Goal: Find specific page/section: Find specific page/section

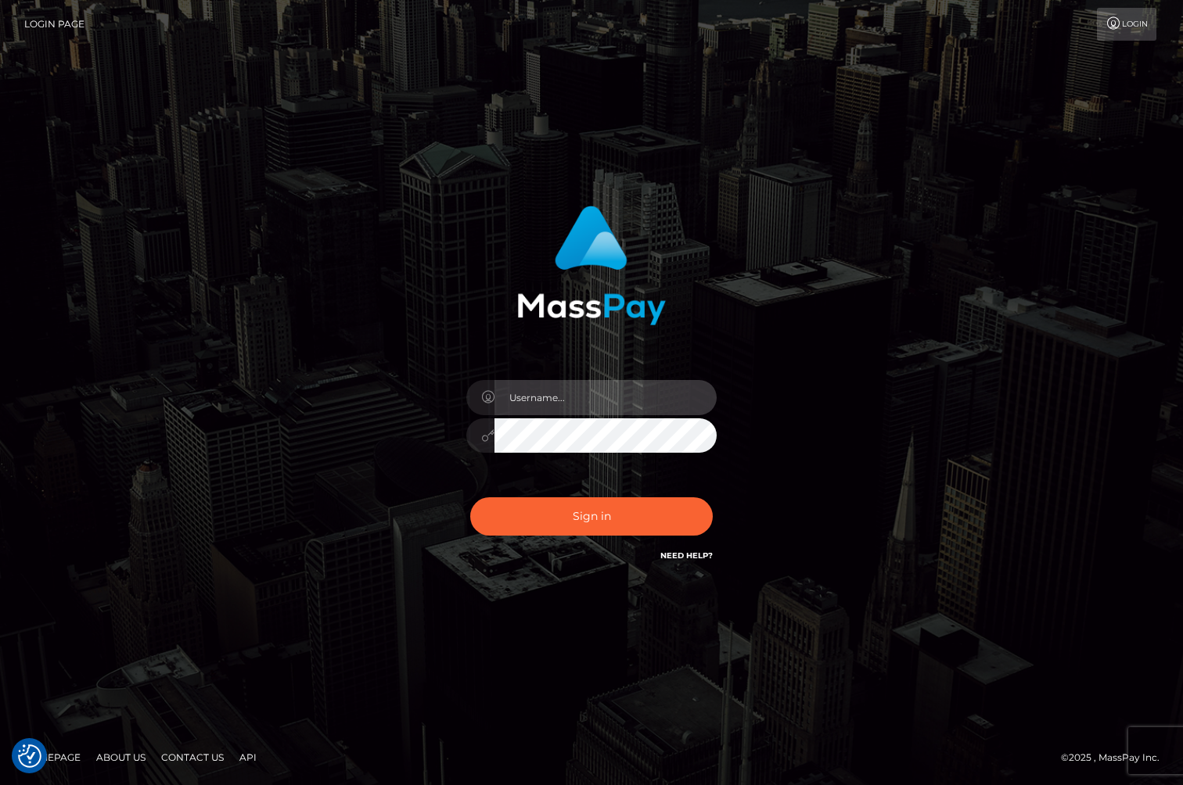
click at [549, 401] on input "text" at bounding box center [605, 397] width 222 height 35
click at [0, 784] on com-1password-button at bounding box center [0, 785] width 0 height 0
type input "[PERSON_NAME].whop"
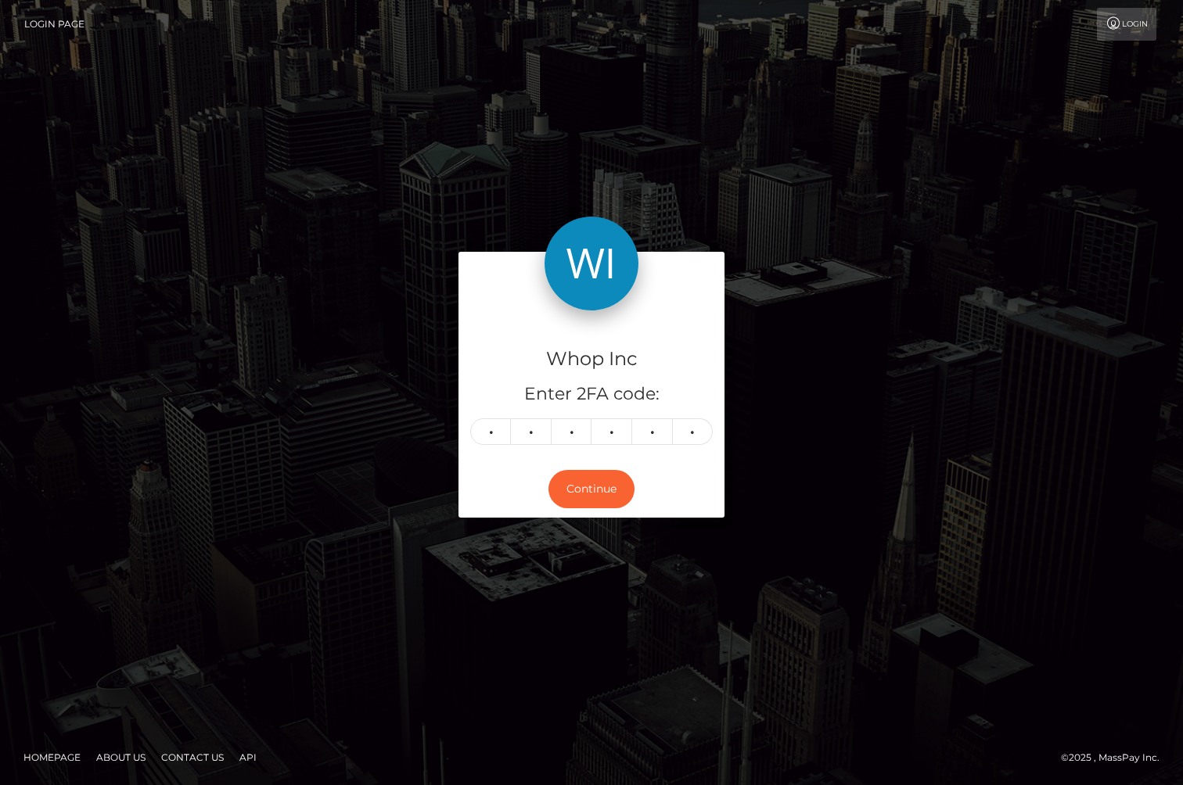
click at [587, 508] on div "Continue" at bounding box center [591, 489] width 266 height 57
click at [588, 492] on button "Continue" at bounding box center [591, 489] width 86 height 38
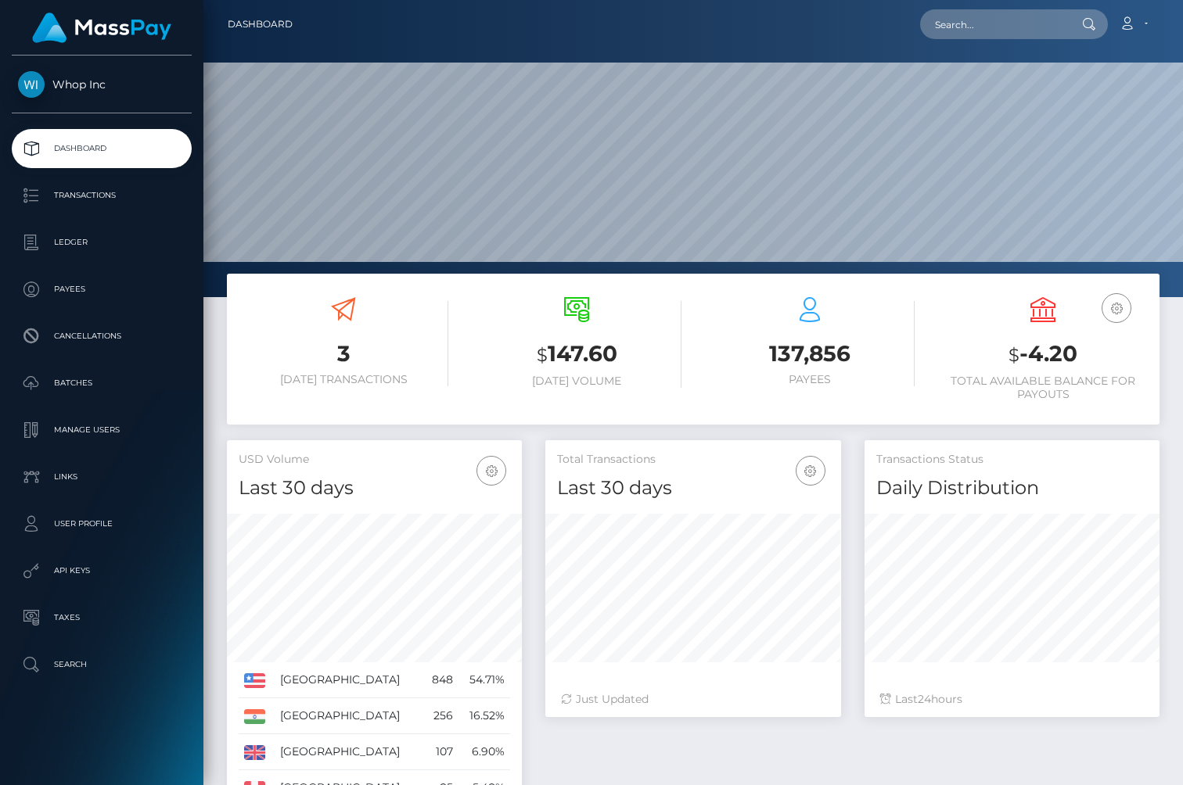
scroll to position [277, 295]
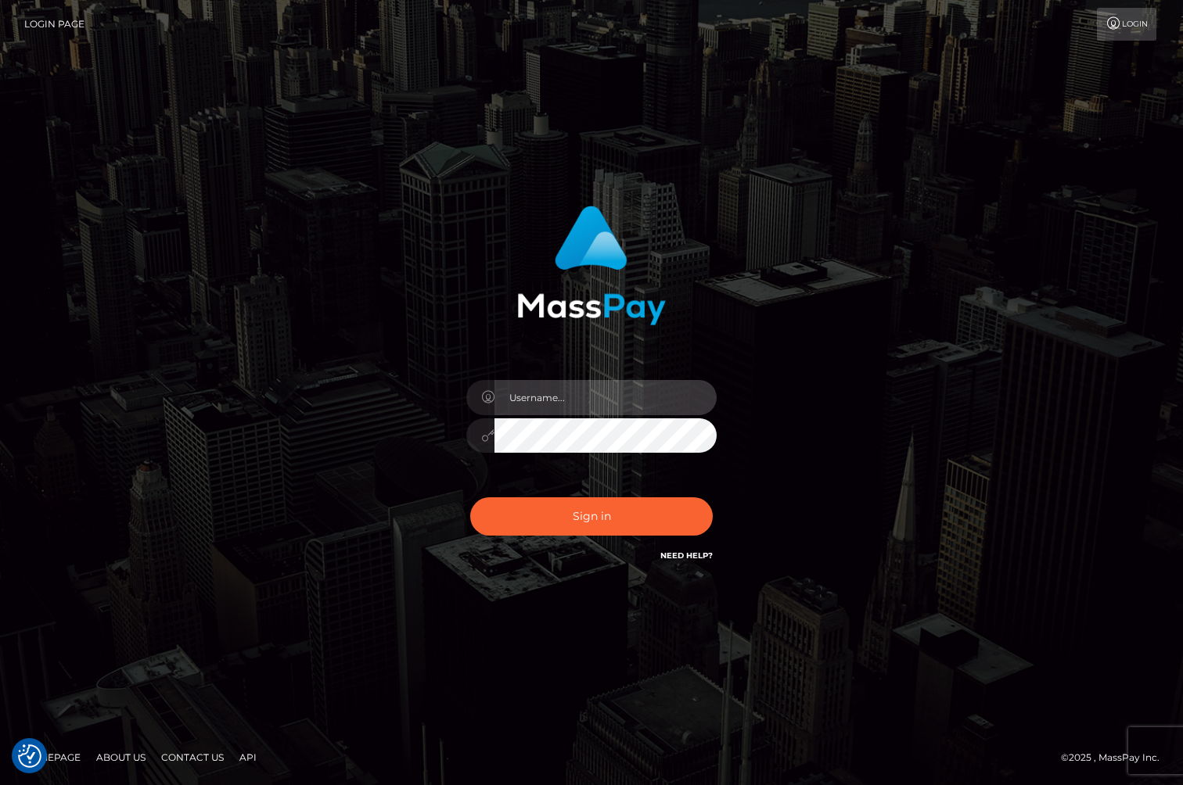
click at [538, 400] on input "text" at bounding box center [605, 397] width 222 height 35
type input "[PERSON_NAME].whop"
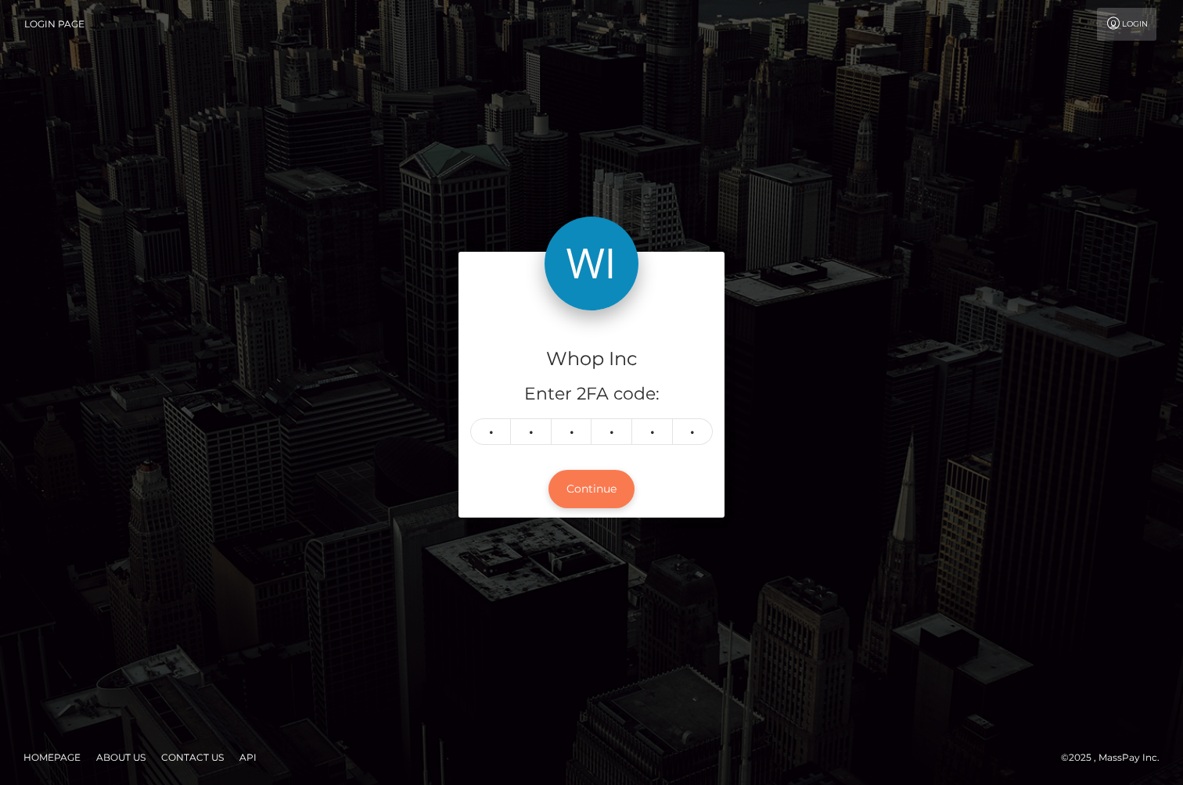
click at [594, 483] on button "Continue" at bounding box center [591, 489] width 86 height 38
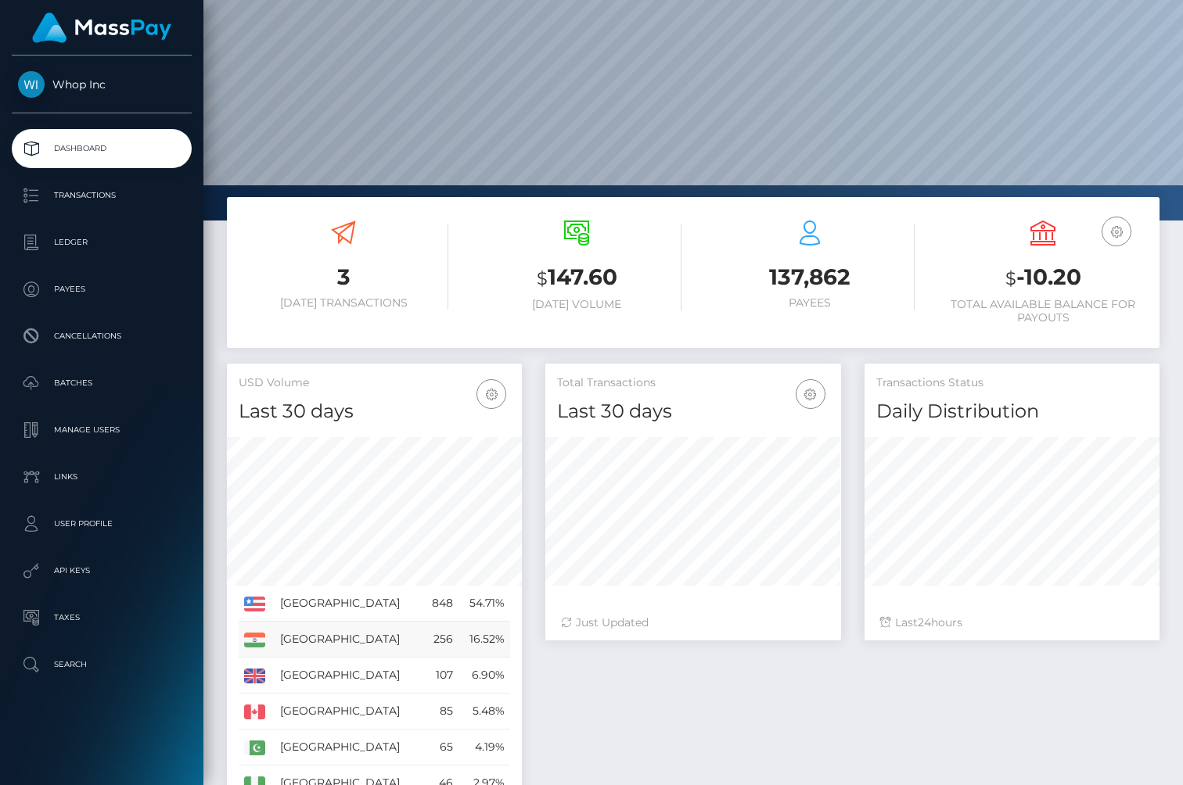
scroll to position [103, 0]
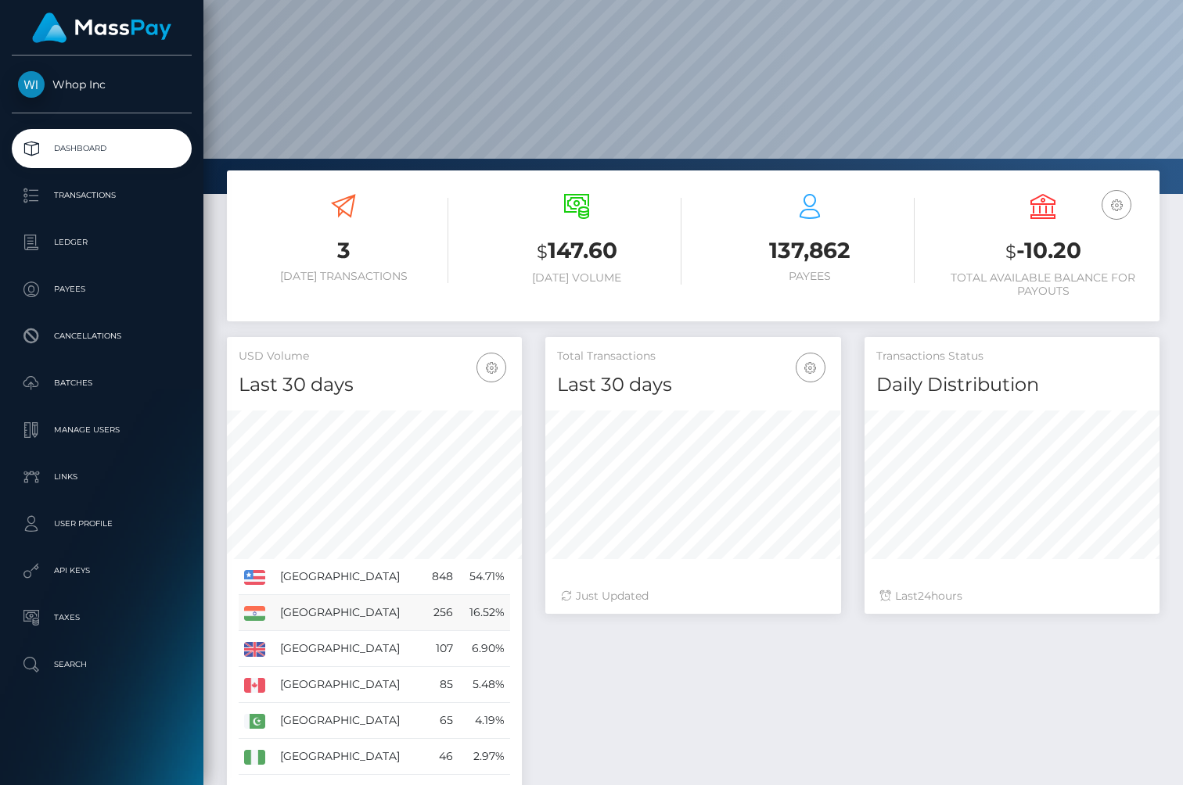
drag, startPoint x: 465, startPoint y: 612, endPoint x: 486, endPoint y: 612, distance: 20.3
click at [486, 612] on td "16.52%" at bounding box center [484, 613] width 52 height 36
drag, startPoint x: 506, startPoint y: 613, endPoint x: 448, endPoint y: 612, distance: 57.9
click at [448, 612] on tr "India 256 16.52%" at bounding box center [374, 613] width 271 height 36
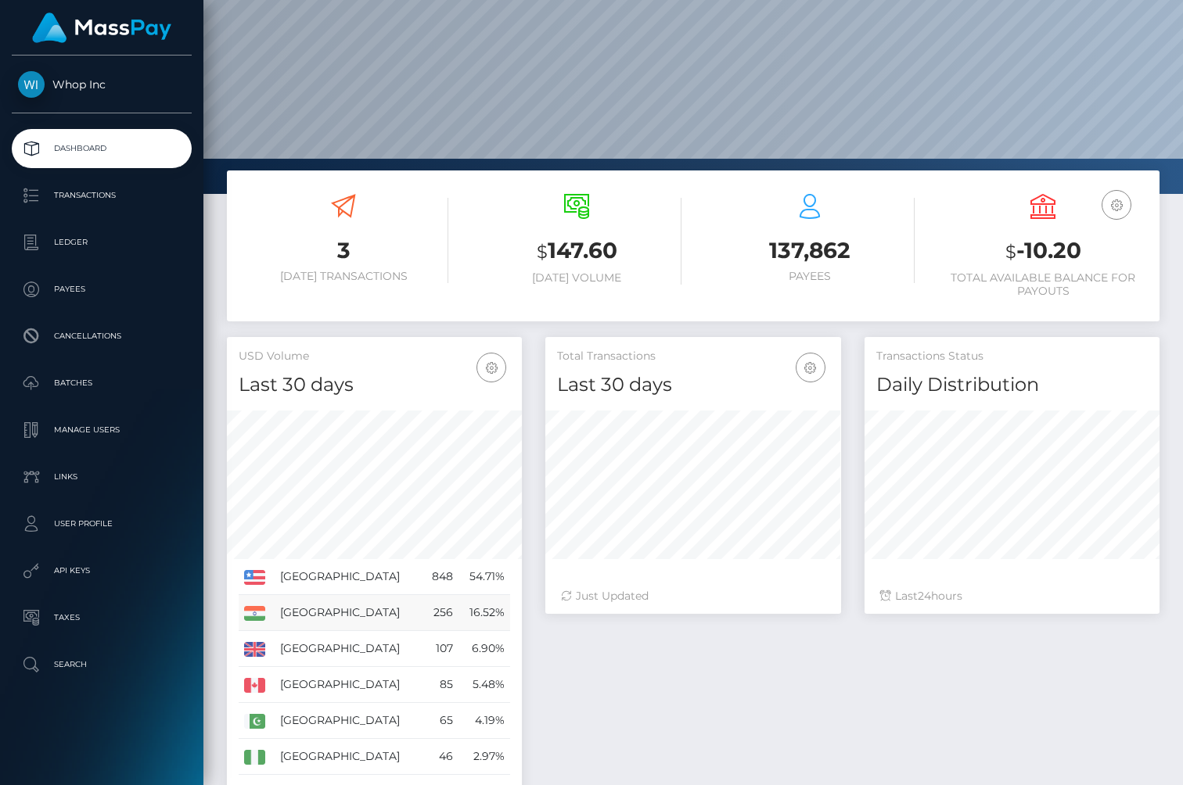
click at [448, 612] on td "256" at bounding box center [440, 613] width 36 height 36
drag, startPoint x: 422, startPoint y: 606, endPoint x: 448, endPoint y: 606, distance: 25.8
click at [448, 606] on td "256" at bounding box center [440, 613] width 36 height 36
drag, startPoint x: 403, startPoint y: 606, endPoint x: 469, endPoint y: 634, distance: 71.5
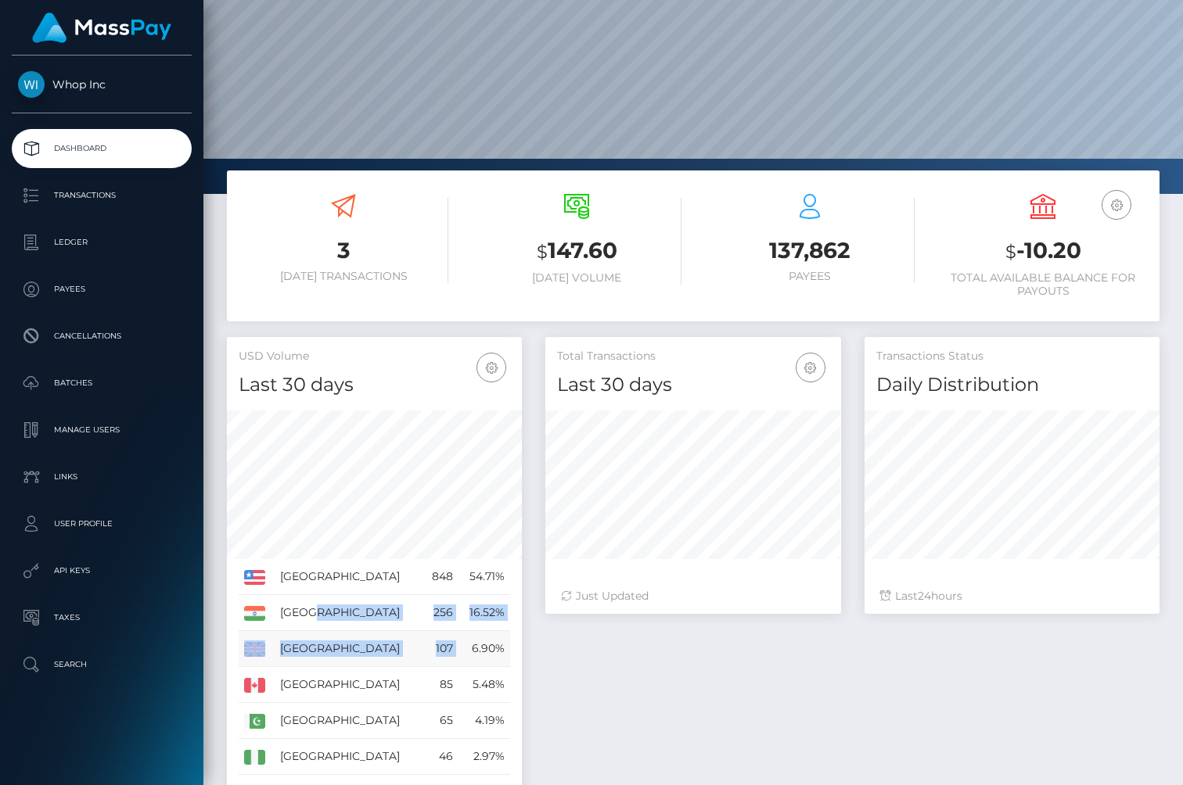
click at [469, 634] on tbody "United States 848 54.71%" at bounding box center [374, 667] width 271 height 216
click at [469, 634] on td "6.90%" at bounding box center [484, 649] width 52 height 36
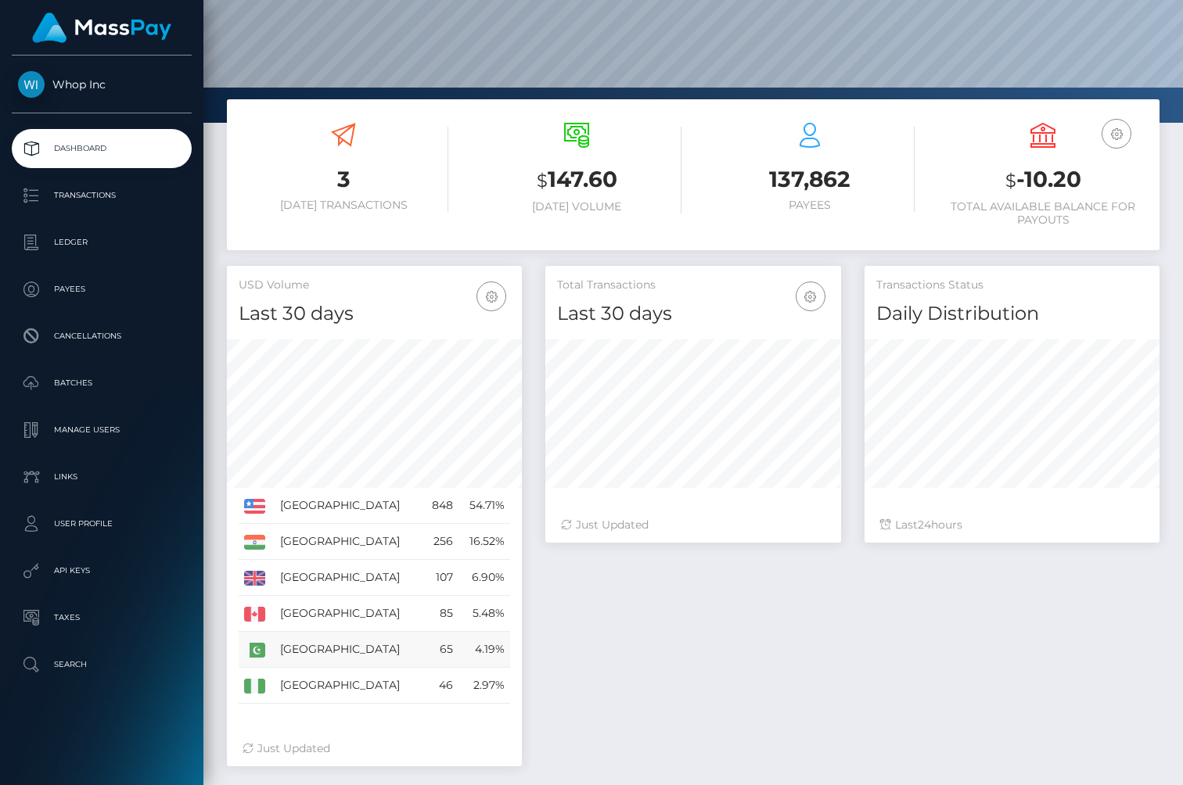
drag, startPoint x: 425, startPoint y: 654, endPoint x: 465, endPoint y: 653, distance: 39.1
click at [465, 653] on tr "Pakistan 65 4.19%" at bounding box center [374, 650] width 271 height 36
click at [465, 653] on td "4.19%" at bounding box center [484, 650] width 52 height 36
click at [490, 305] on icon "button" at bounding box center [491, 297] width 19 height 20
click at [559, 721] on div "Total Transactions Last 30 days Last 30 days Last 60 days Last 90 days 24" at bounding box center [851, 524] width 637 height 516
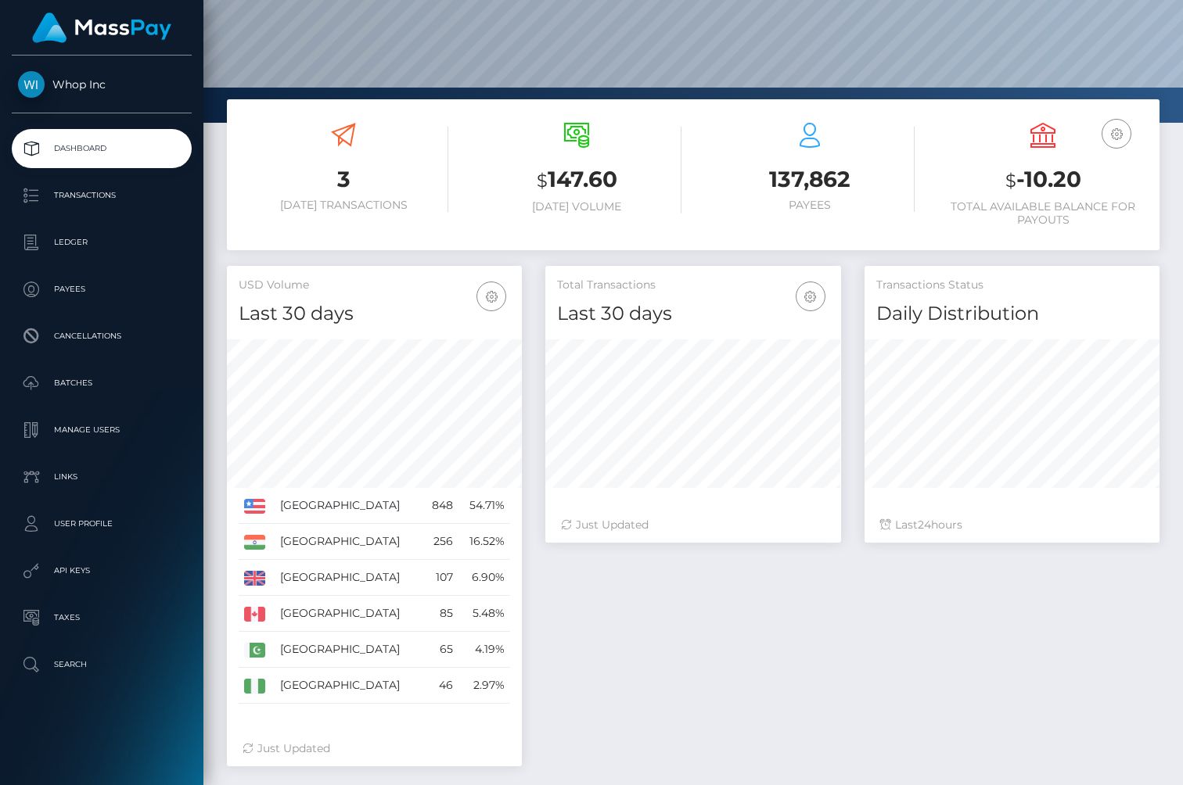
scroll to position [249, 0]
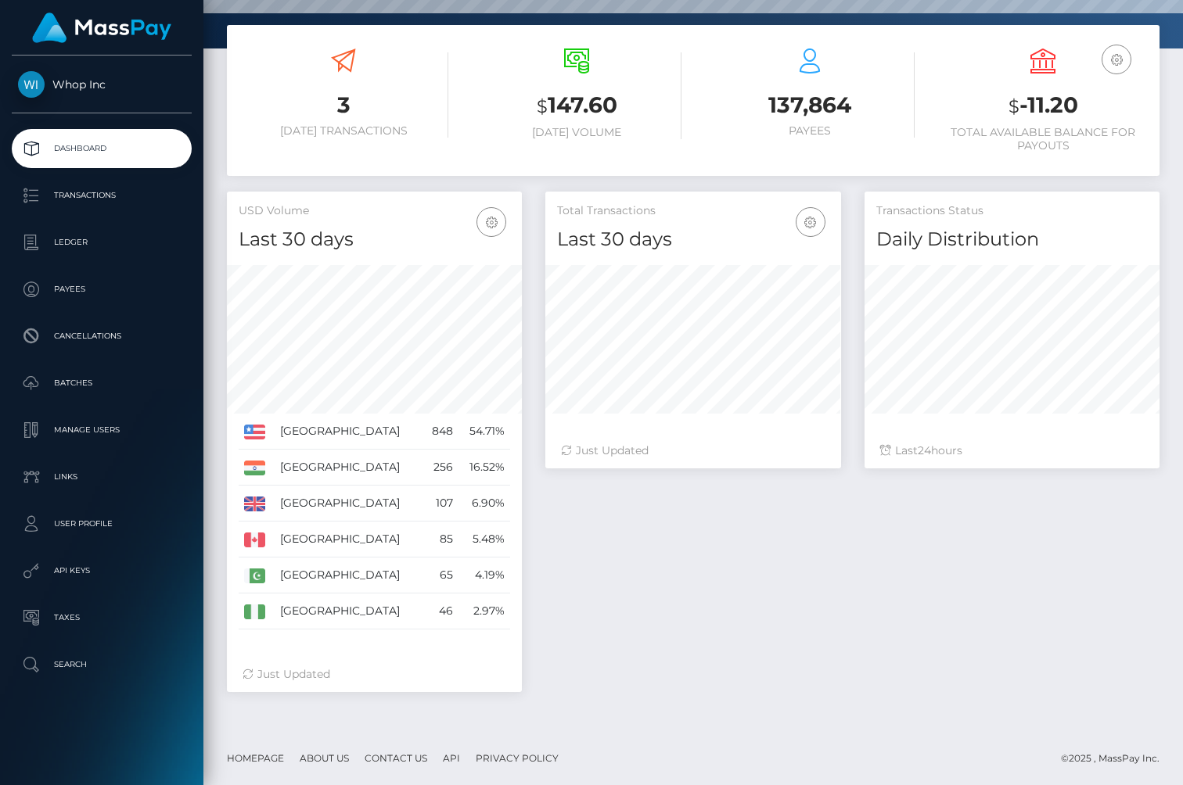
scroll to position [277, 295]
click at [703, 562] on div "Total Transactions Last 30 days Last 30 days Last 60 days Last 90 days 24" at bounding box center [851, 450] width 637 height 516
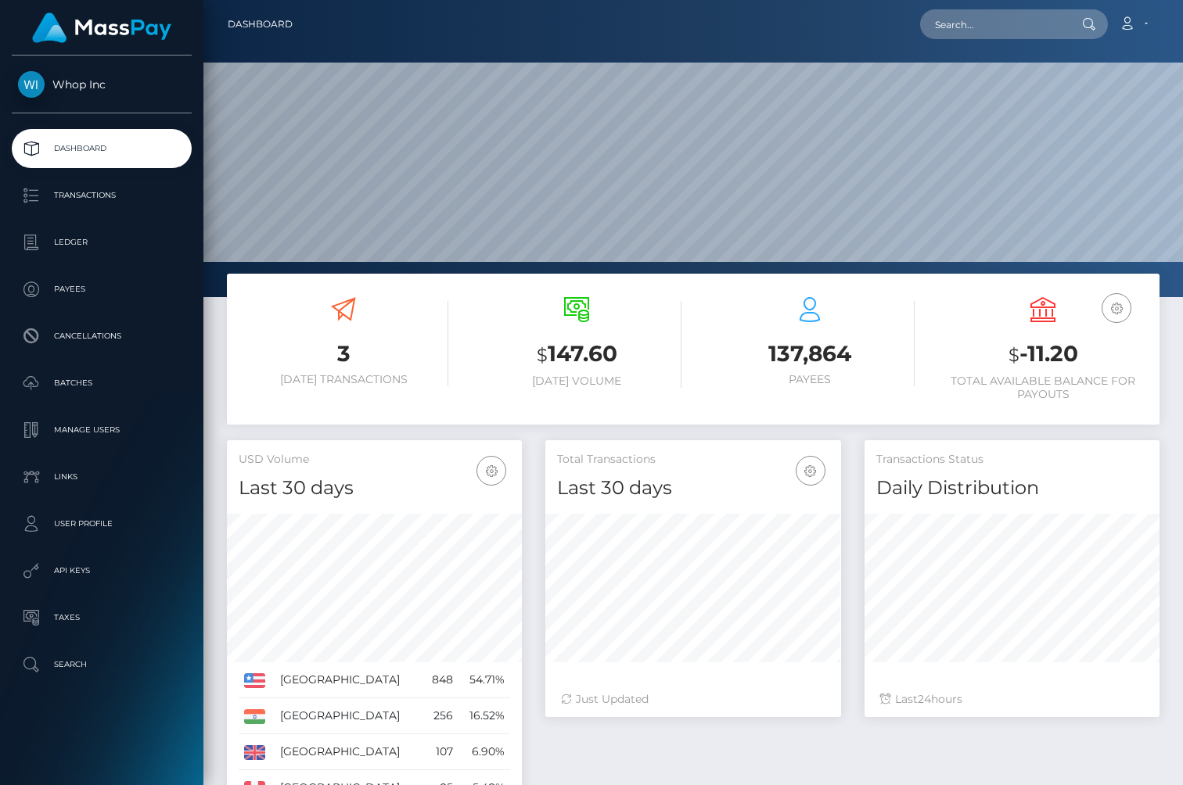
scroll to position [277, 295]
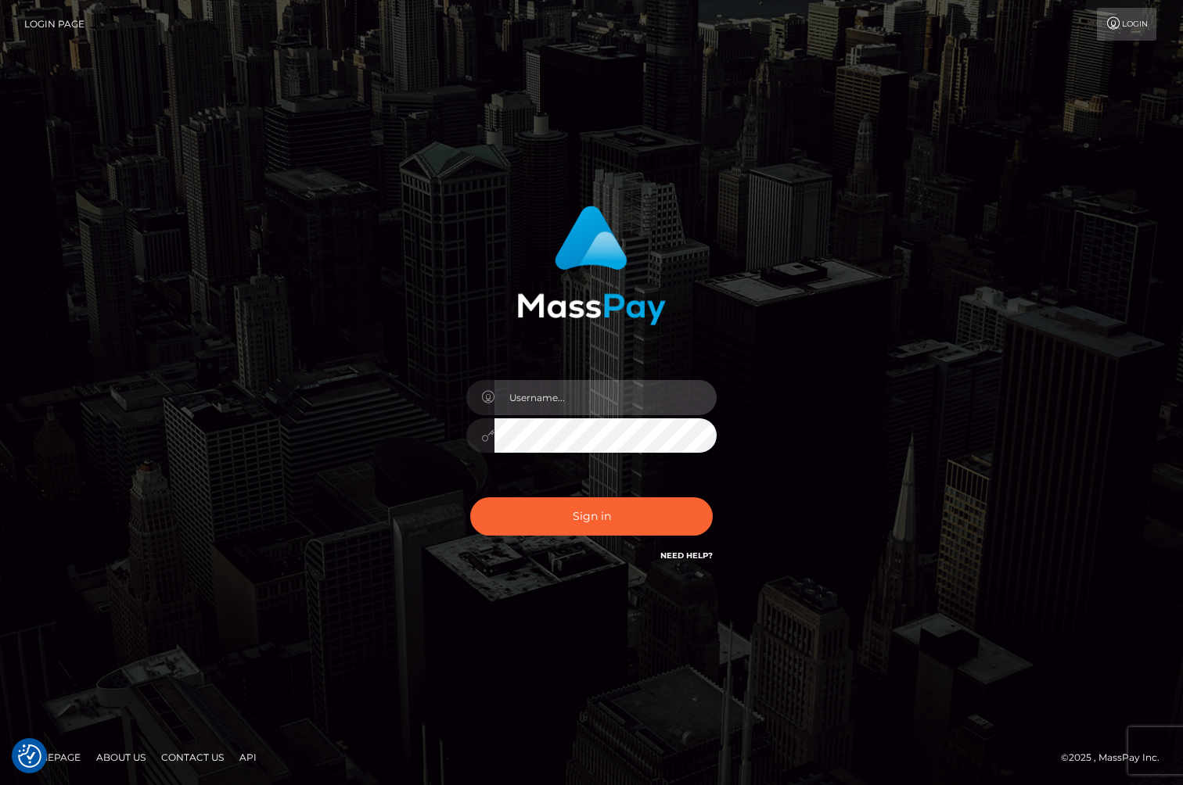
click at [535, 397] on input "text" at bounding box center [605, 397] width 222 height 35
type input "[PERSON_NAME].whop"
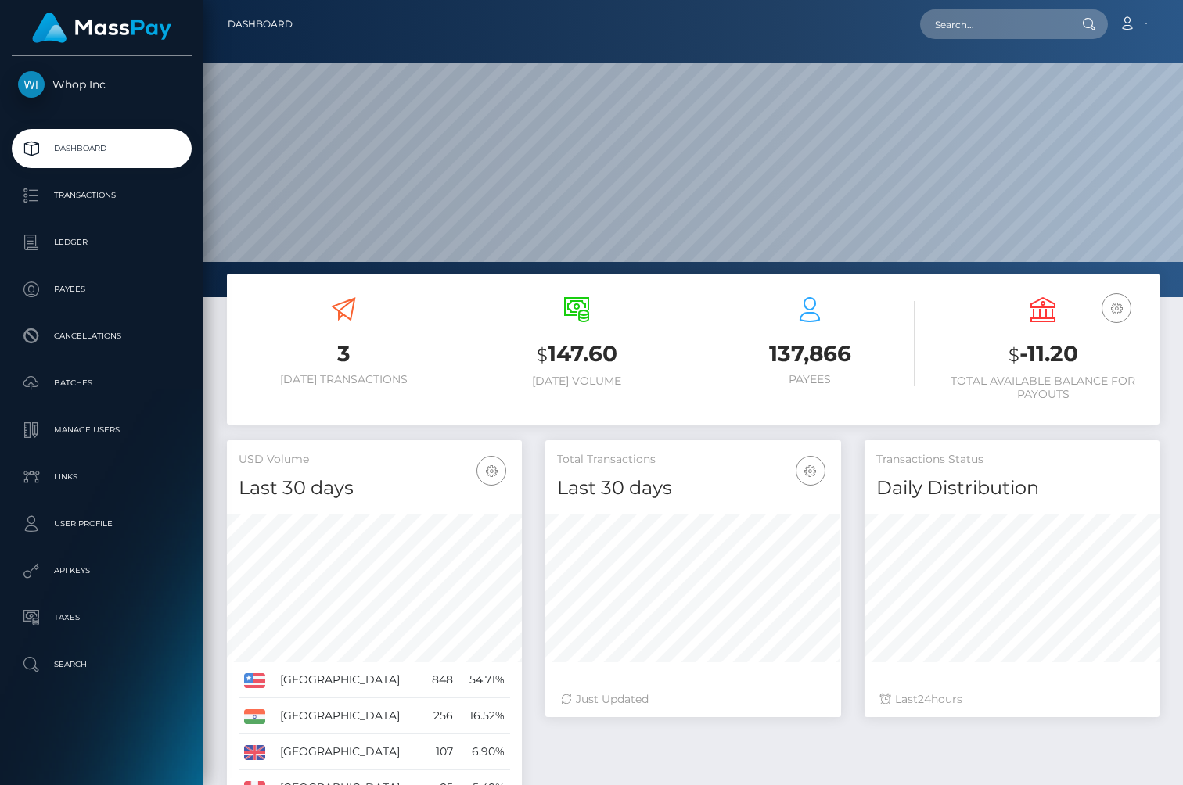
scroll to position [277, 295]
click at [94, 200] on p "Transactions" at bounding box center [101, 195] width 167 height 23
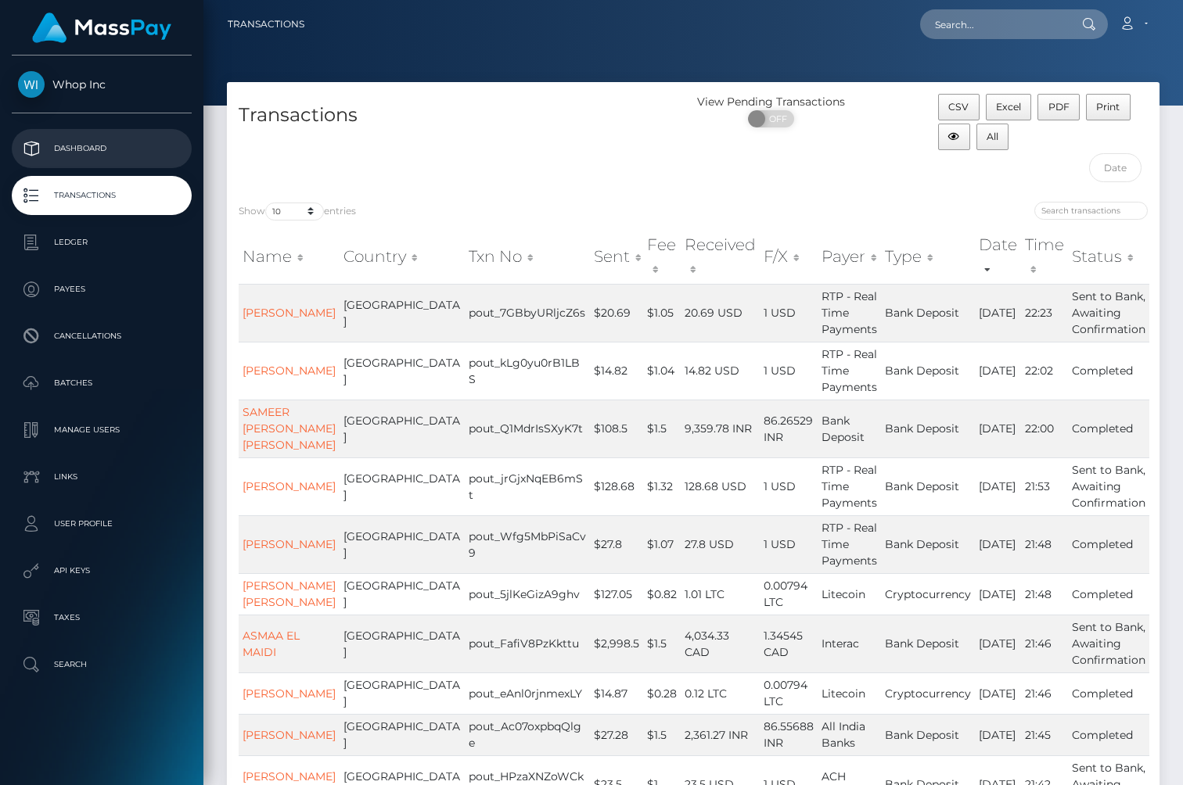
click at [74, 143] on p "Dashboard" at bounding box center [101, 148] width 167 height 23
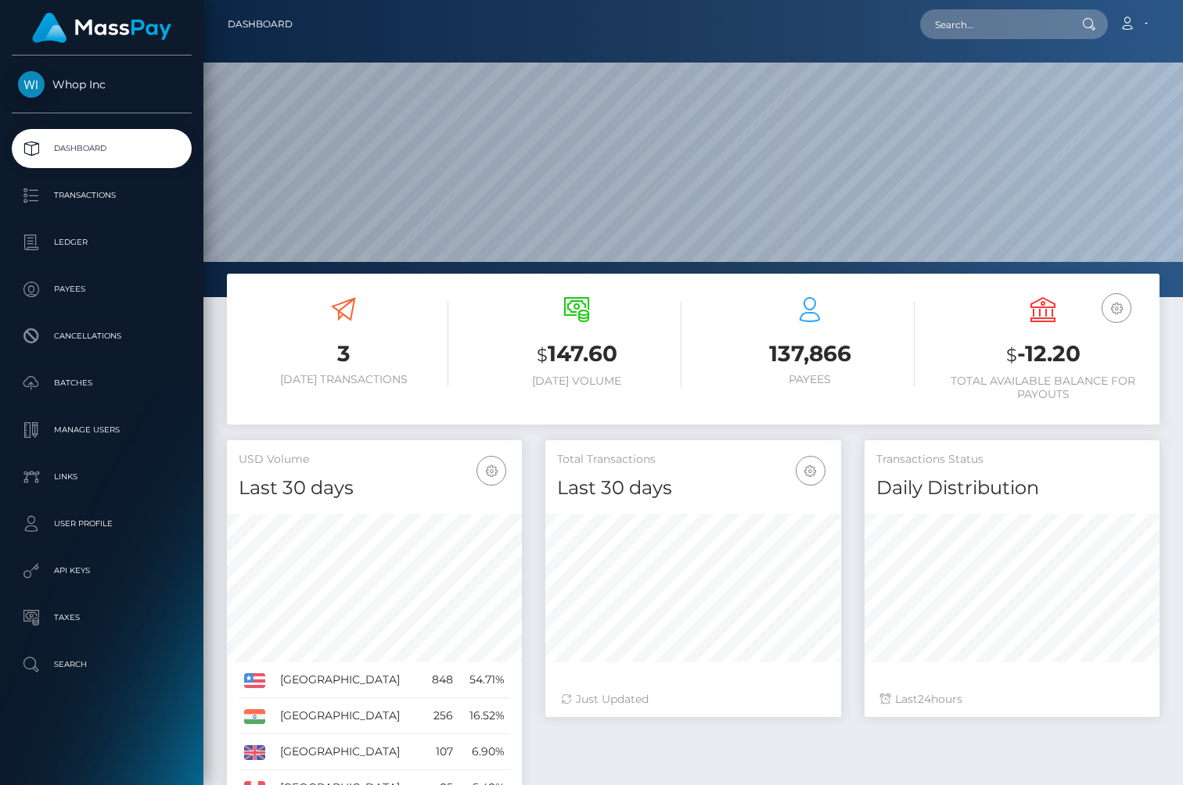
scroll to position [277, 295]
drag, startPoint x: 939, startPoint y: 375, endPoint x: 1090, endPoint y: 397, distance: 153.4
click at [1090, 397] on h6 "Total Available Balance for Payouts" at bounding box center [1043, 388] width 210 height 27
drag, startPoint x: 1146, startPoint y: 397, endPoint x: 950, endPoint y: 378, distance: 196.5
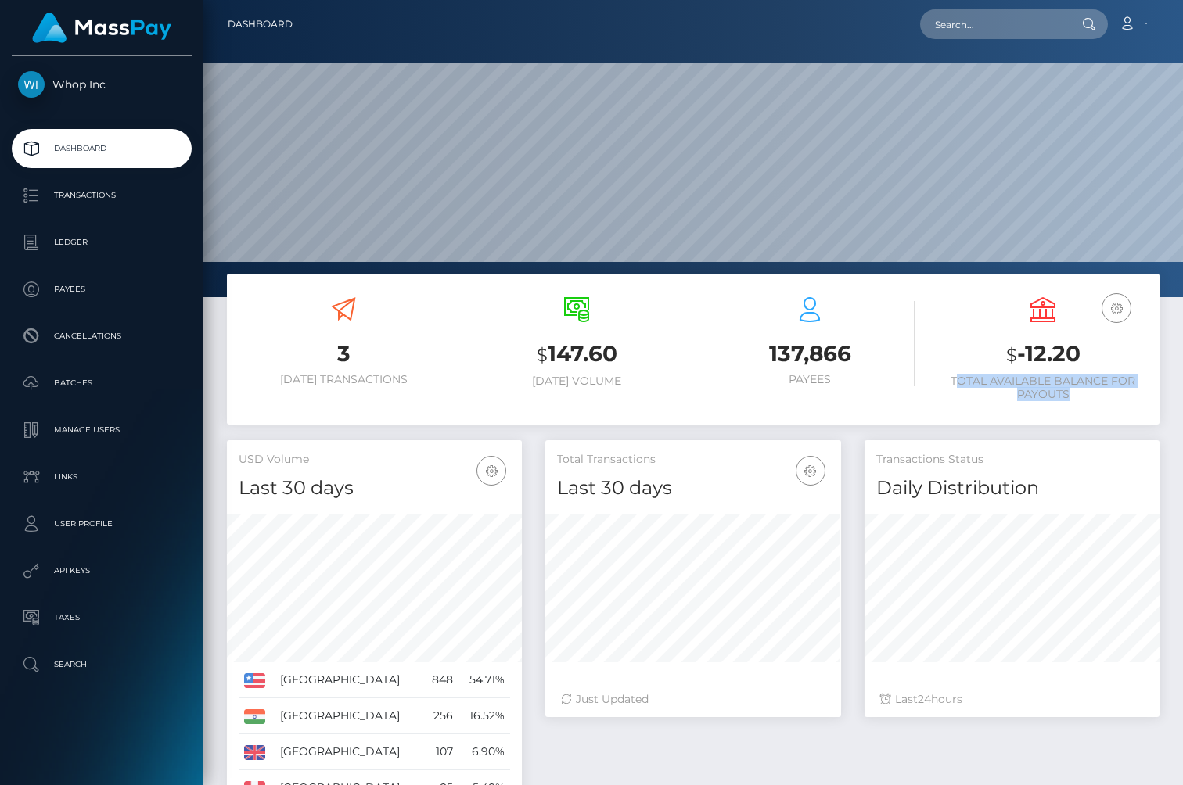
click at [953, 378] on h6 "Total Available Balance for Payouts" at bounding box center [1043, 388] width 210 height 27
click at [950, 378] on h6 "Total Available Balance for Payouts" at bounding box center [1043, 388] width 210 height 27
drag, startPoint x: 950, startPoint y: 378, endPoint x: 1110, endPoint y: 409, distance: 162.6
click at [1110, 409] on div "USD Balance $ -12.20 Total Available Balance for Payouts" at bounding box center [1043, 350] width 210 height 131
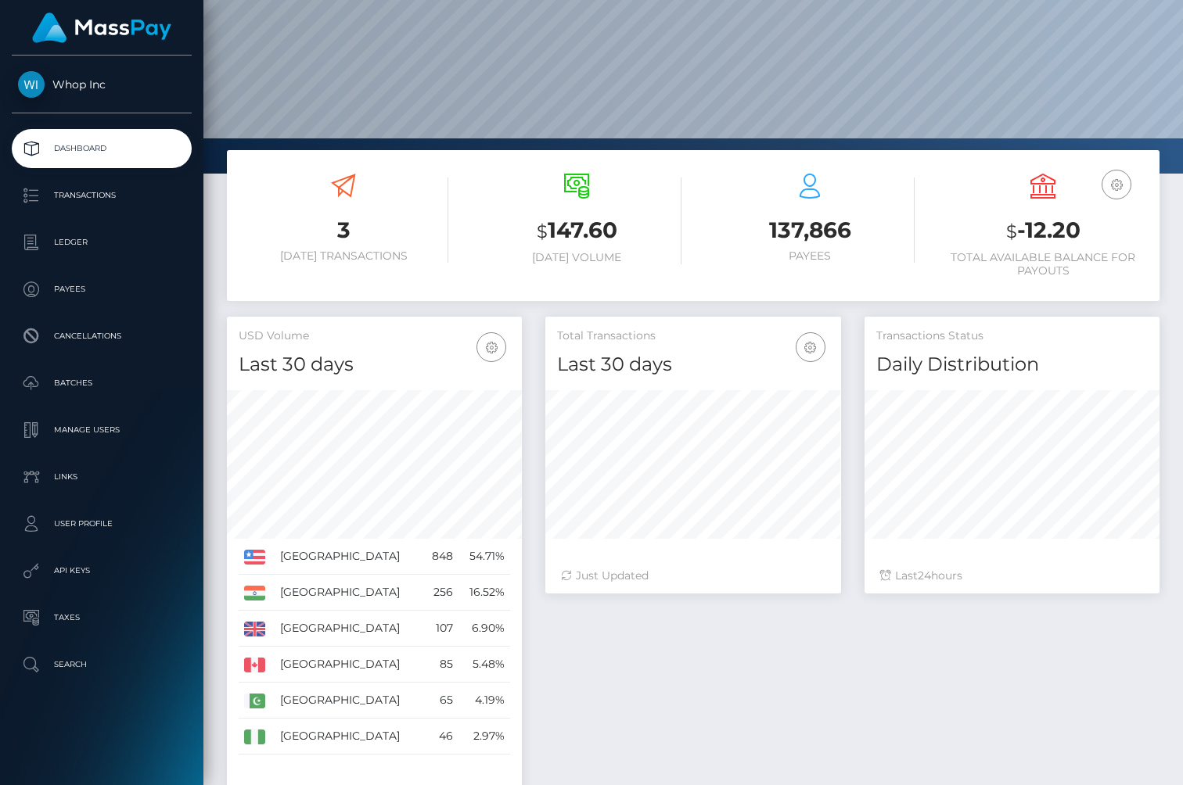
scroll to position [163, 0]
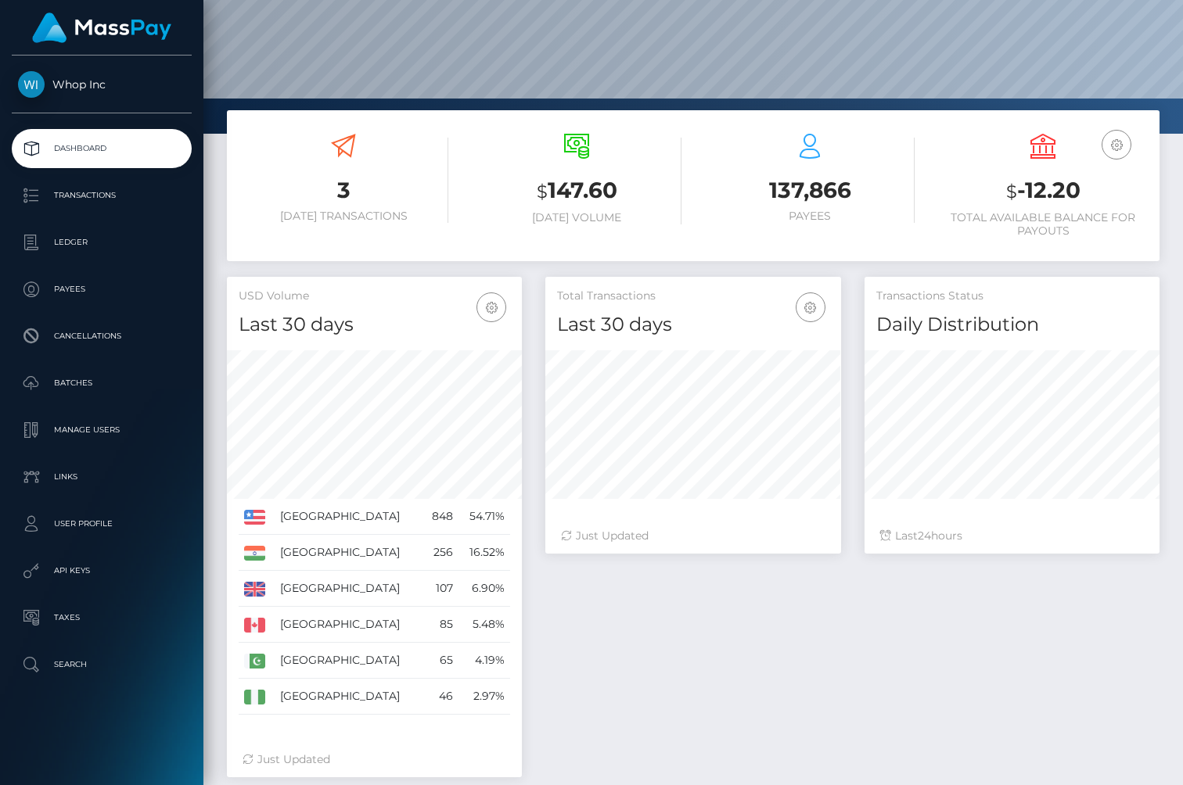
click at [615, 632] on div "Total Transactions Last 30 days Last 30 days Last 60 days Last 90 days 24" at bounding box center [851, 535] width 637 height 516
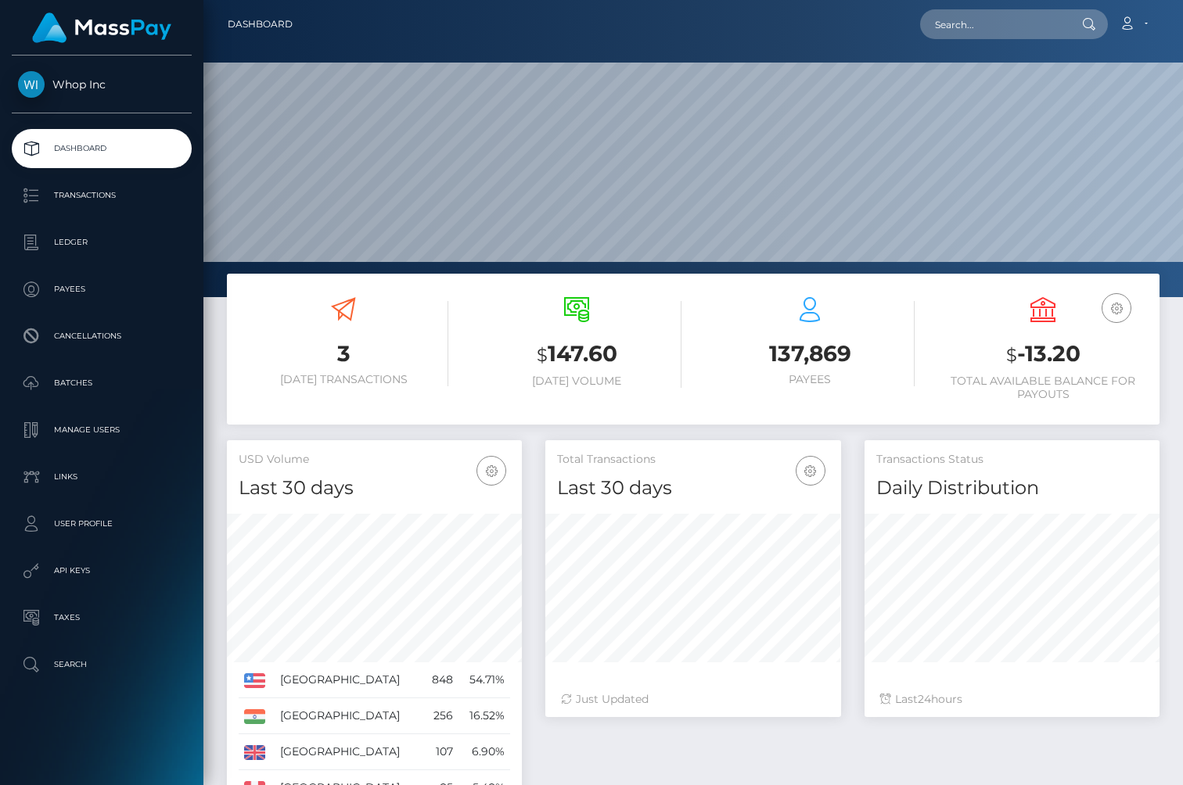
scroll to position [277, 295]
click at [88, 217] on ul "Dashboard Transactions Ledger Payees Cancellations Batches Links" at bounding box center [101, 406] width 203 height 555
click at [88, 196] on p "Transactions" at bounding box center [101, 195] width 167 height 23
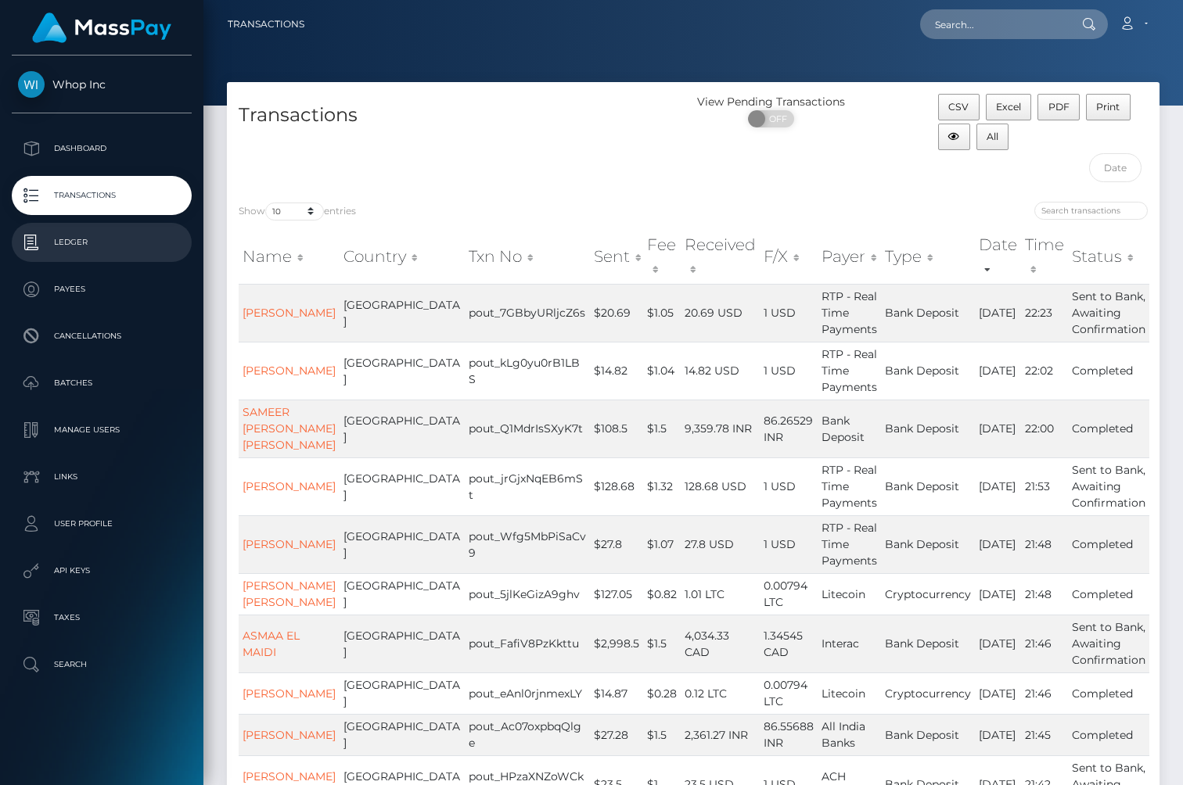
click at [91, 236] on p "Ledger" at bounding box center [101, 242] width 167 height 23
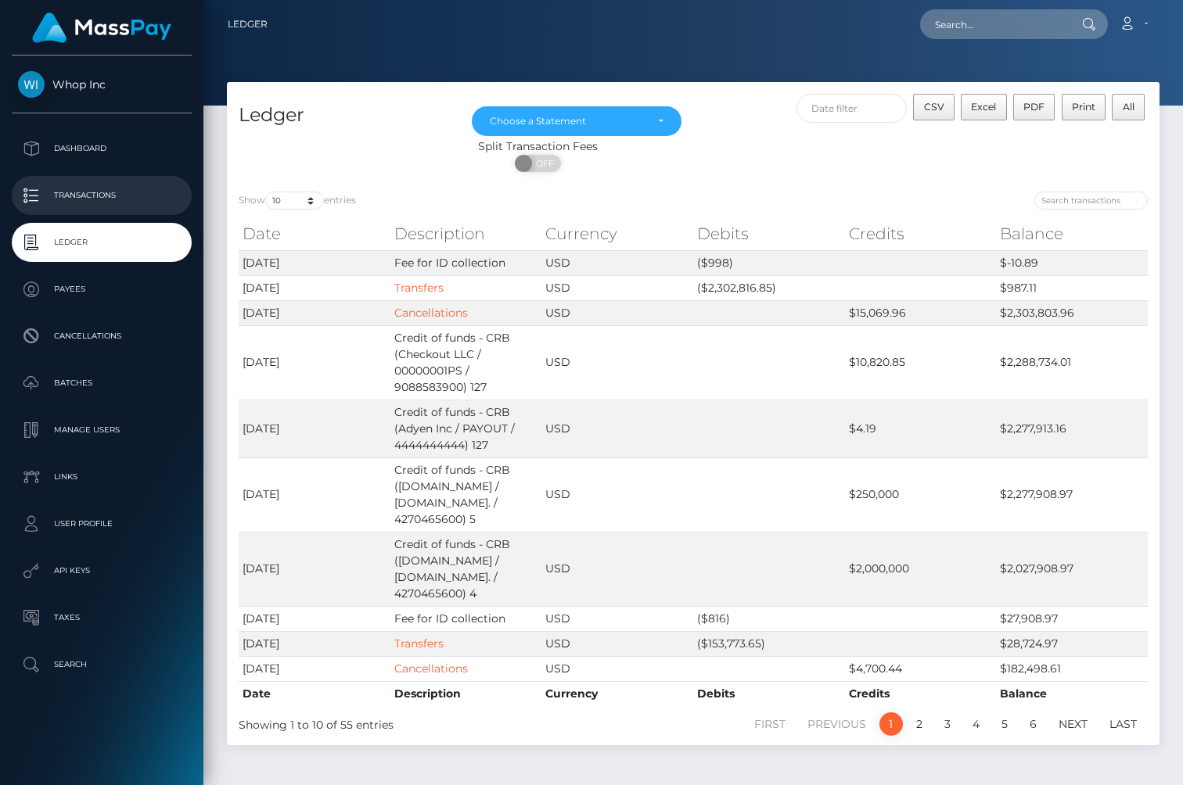
click at [101, 206] on p "Transactions" at bounding box center [101, 195] width 167 height 23
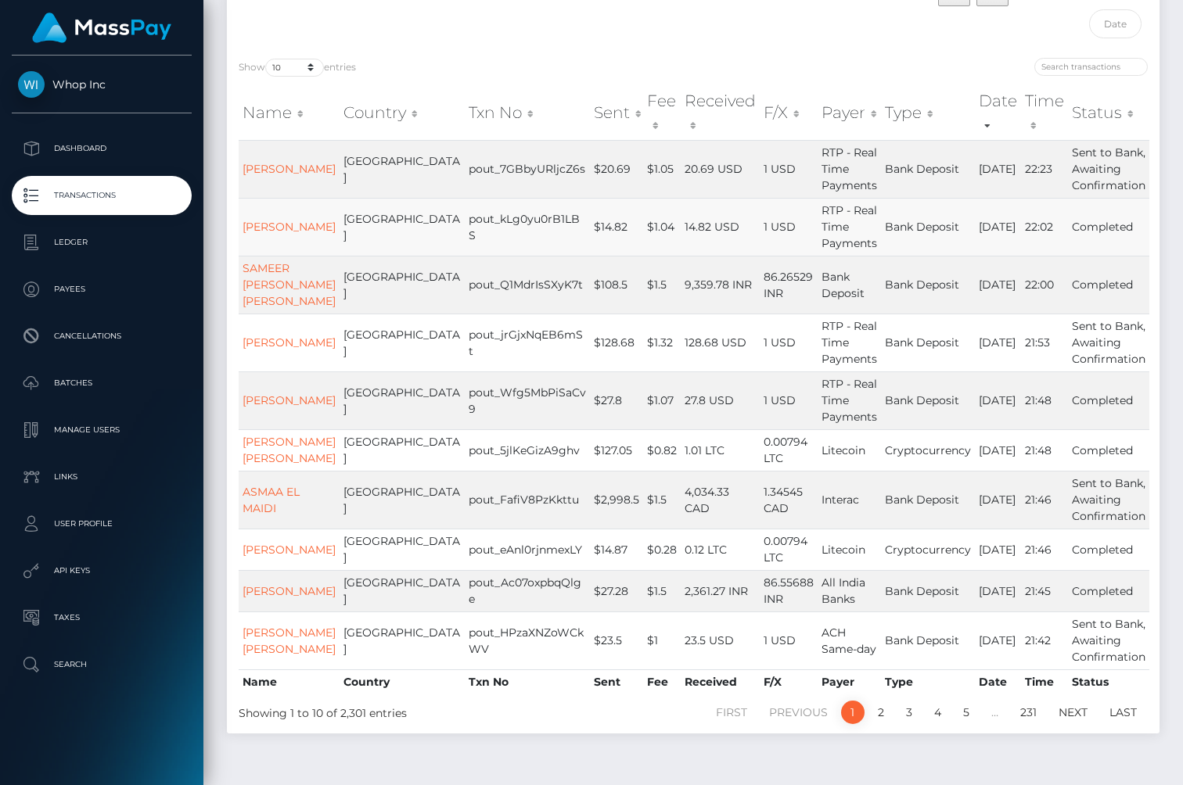
scroll to position [170, 0]
